Goal: Information Seeking & Learning: Check status

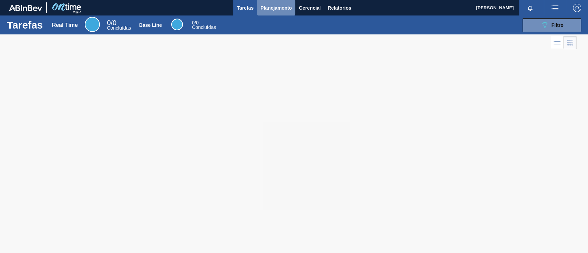
click at [285, 9] on span "Planejamento" at bounding box center [275, 8] width 31 height 8
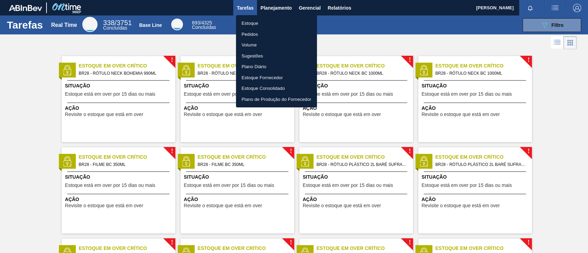
click at [548, 22] on div at bounding box center [294, 126] width 588 height 253
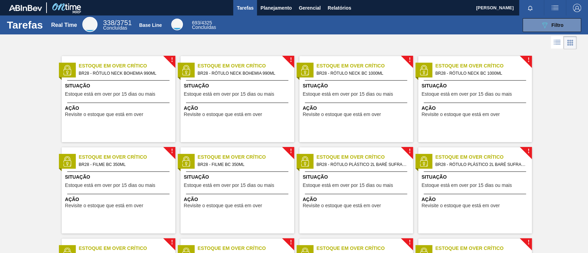
click at [548, 22] on div "089F7B8B-B2A5-4AFE-B5C0-19BA573D28AC Filtro" at bounding box center [551, 25] width 23 height 8
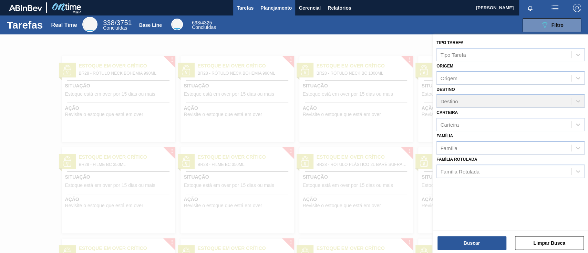
click at [268, 12] on span "Planejamento" at bounding box center [275, 8] width 31 height 8
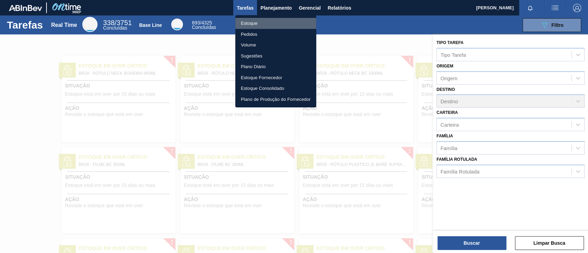
click at [267, 24] on li "Estoque" at bounding box center [275, 23] width 81 height 11
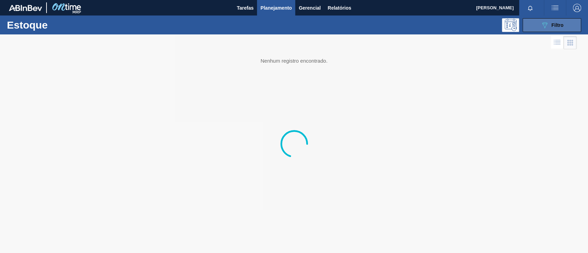
click at [559, 26] on span "Filtro" at bounding box center [557, 25] width 12 height 6
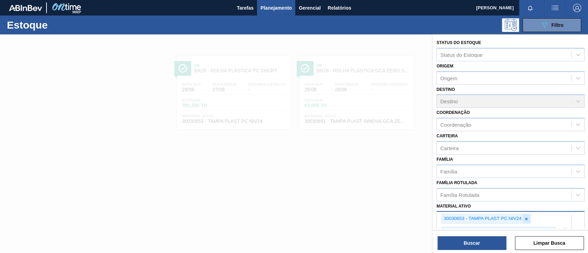
click at [526, 220] on icon at bounding box center [526, 219] width 5 height 5
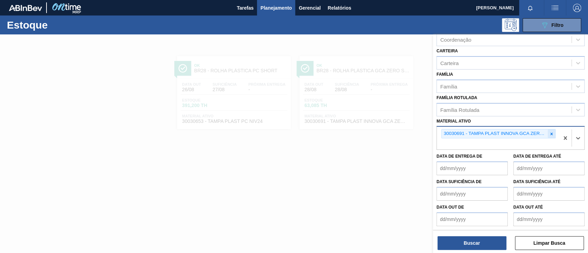
click at [549, 134] on icon at bounding box center [551, 134] width 5 height 5
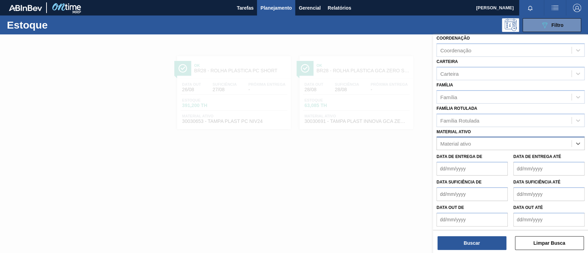
scroll to position [29, 0]
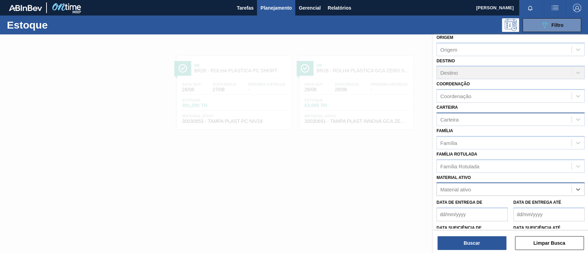
click at [468, 119] on div "Carteira" at bounding box center [504, 119] width 135 height 10
type input "pre"
click at [468, 134] on div "Preforma" at bounding box center [510, 136] width 148 height 13
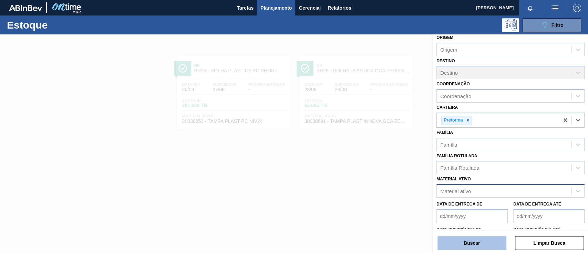
click at [450, 244] on button "Buscar" at bounding box center [471, 243] width 69 height 14
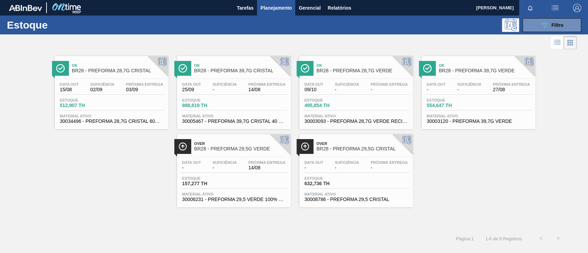
click at [341, 93] on div "Data [DATE] Suficiência - Próxima Entrega -" at bounding box center [356, 88] width 107 height 12
click at [132, 109] on div "Estoque 512,907 TH" at bounding box center [111, 104] width 107 height 12
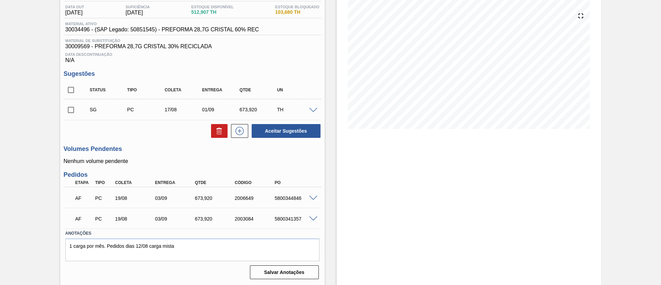
scroll to position [21, 0]
